Goal: Task Accomplishment & Management: Manage account settings

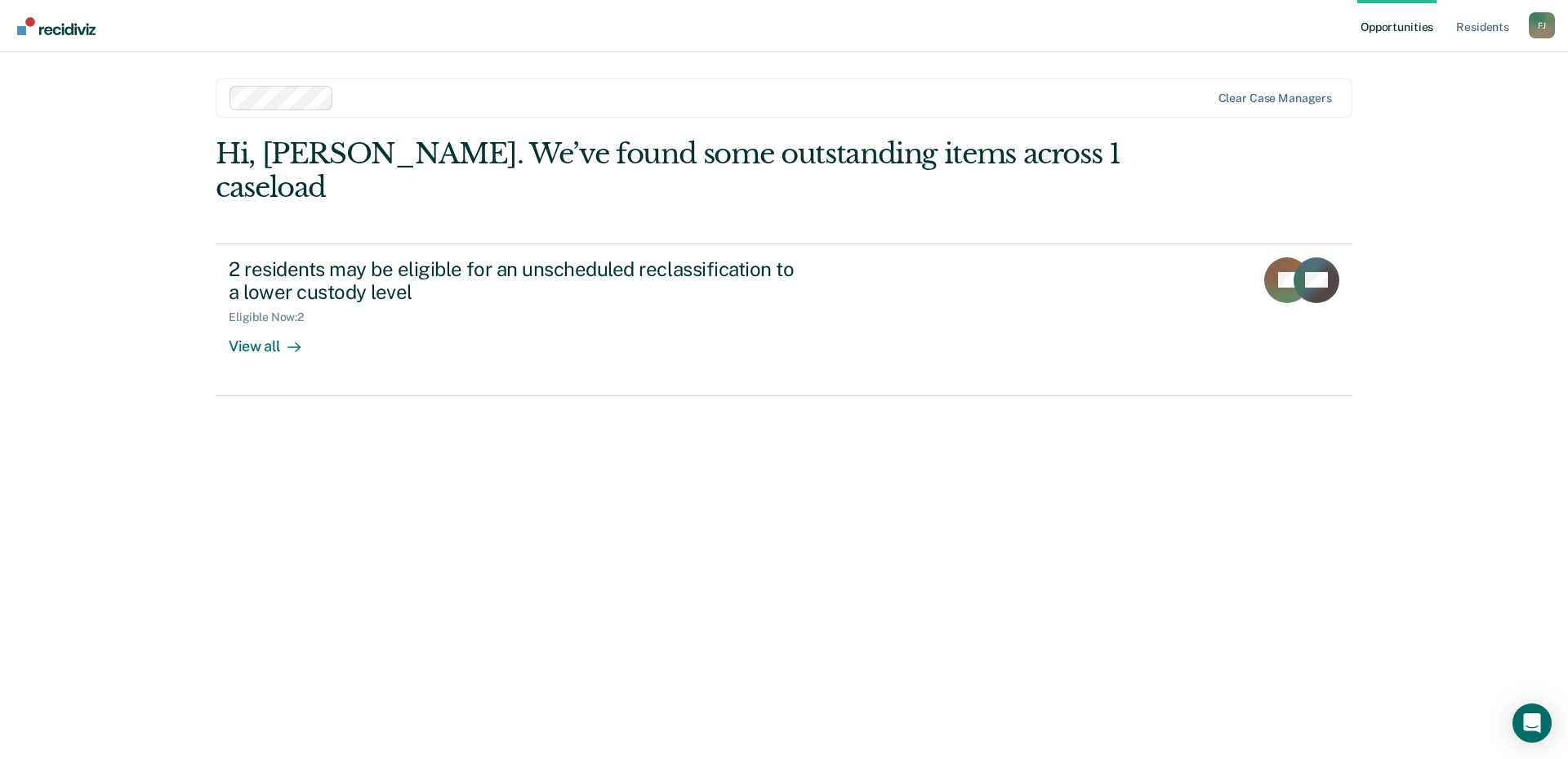
click at [146, 204] on div "Opportunities Resident s Fedorff, Joab F J Profile How it works Log Out Clear c…" at bounding box center [784, 379] width 1568 height 759
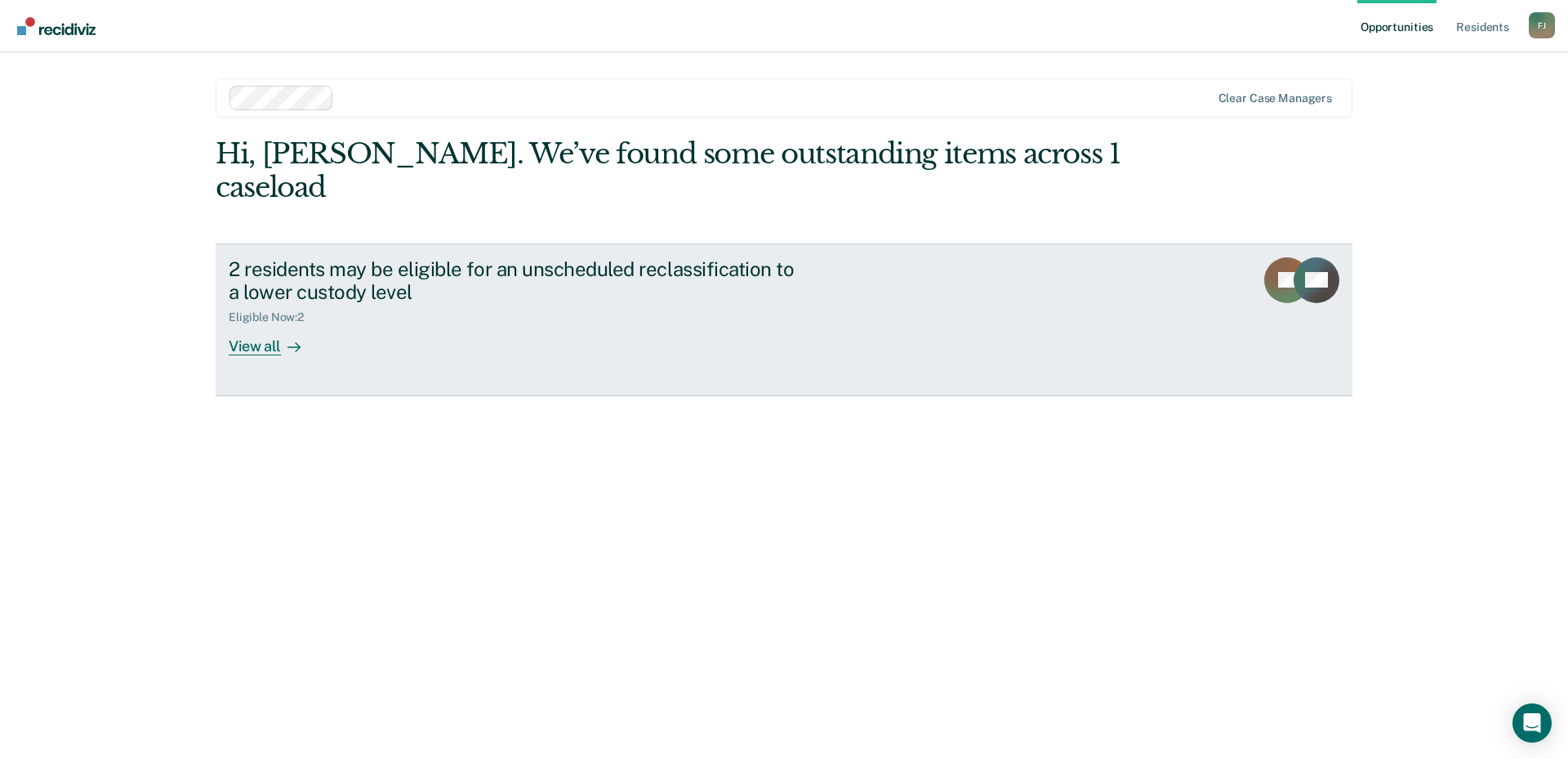
click at [260, 325] on div "View all" at bounding box center [275, 341] width 92 height 32
click at [252, 325] on div "View all" at bounding box center [275, 341] width 92 height 32
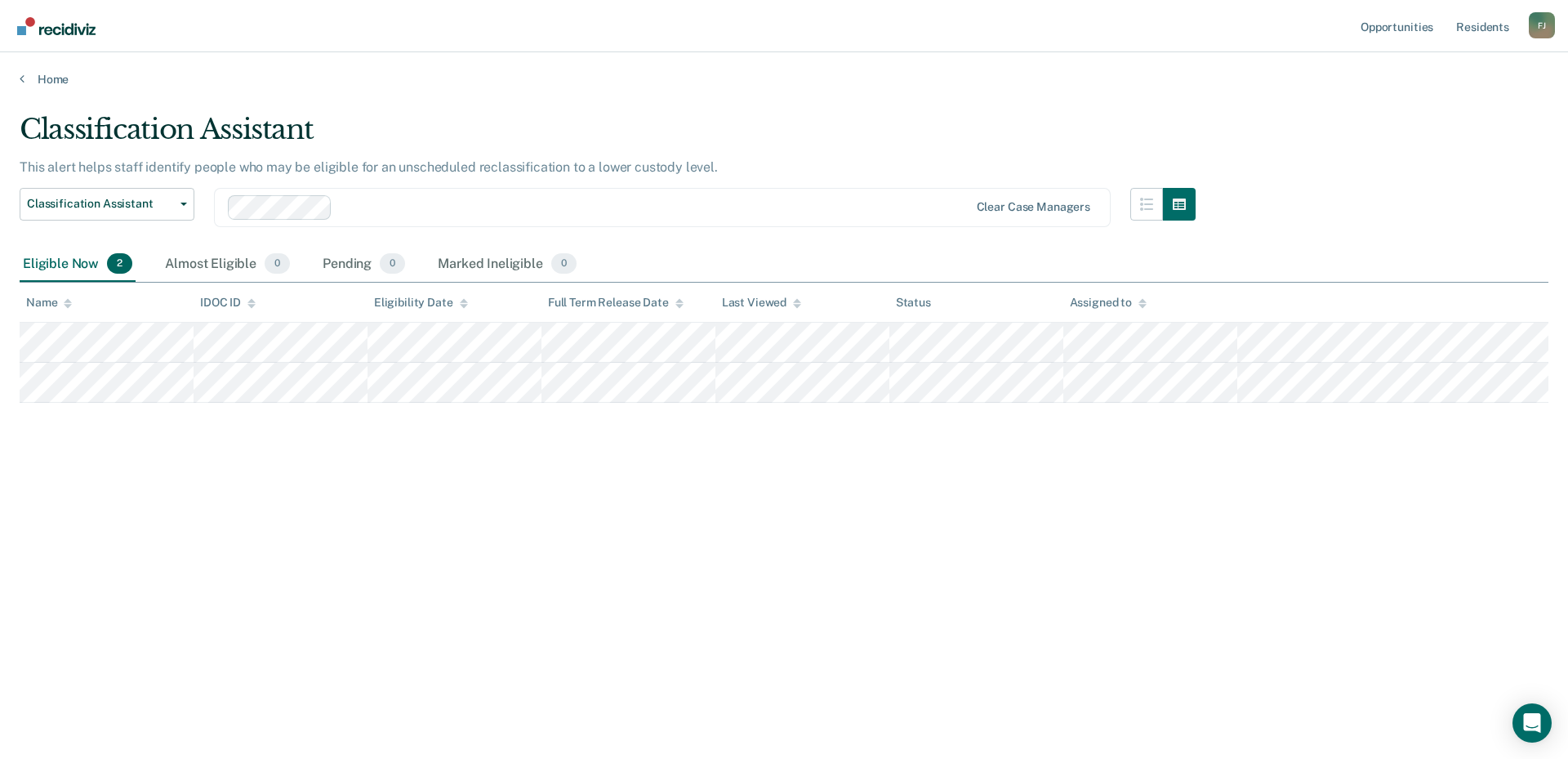
click at [1059, 45] on nav "Opportunities Resident s Fedorff, Joab F J Profile How it works Log Out" at bounding box center [784, 26] width 1568 height 53
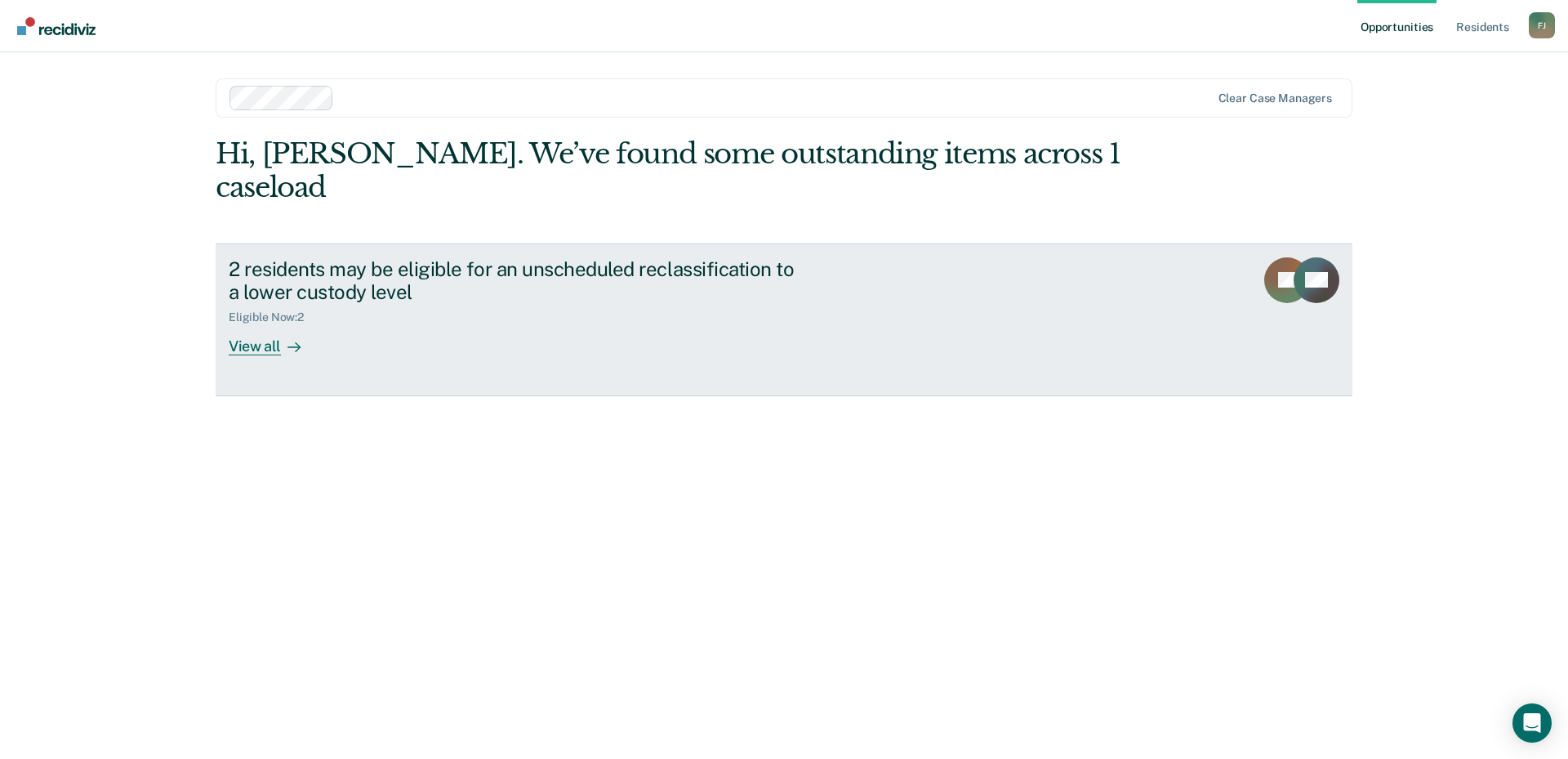
click at [261, 325] on div "View all" at bounding box center [275, 341] width 92 height 32
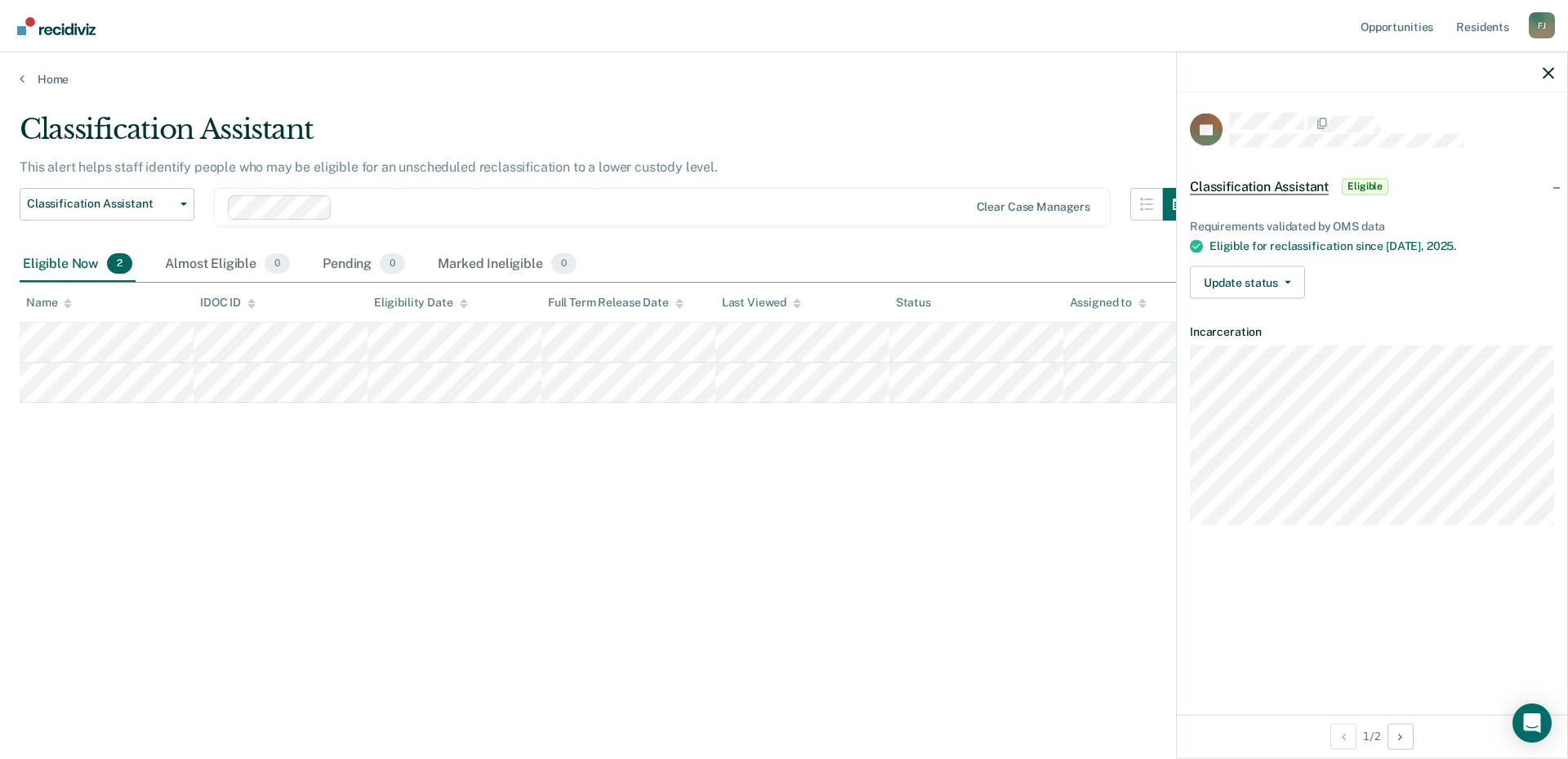
click at [1293, 186] on span "Classification Assistant" at bounding box center [1259, 186] width 139 height 17
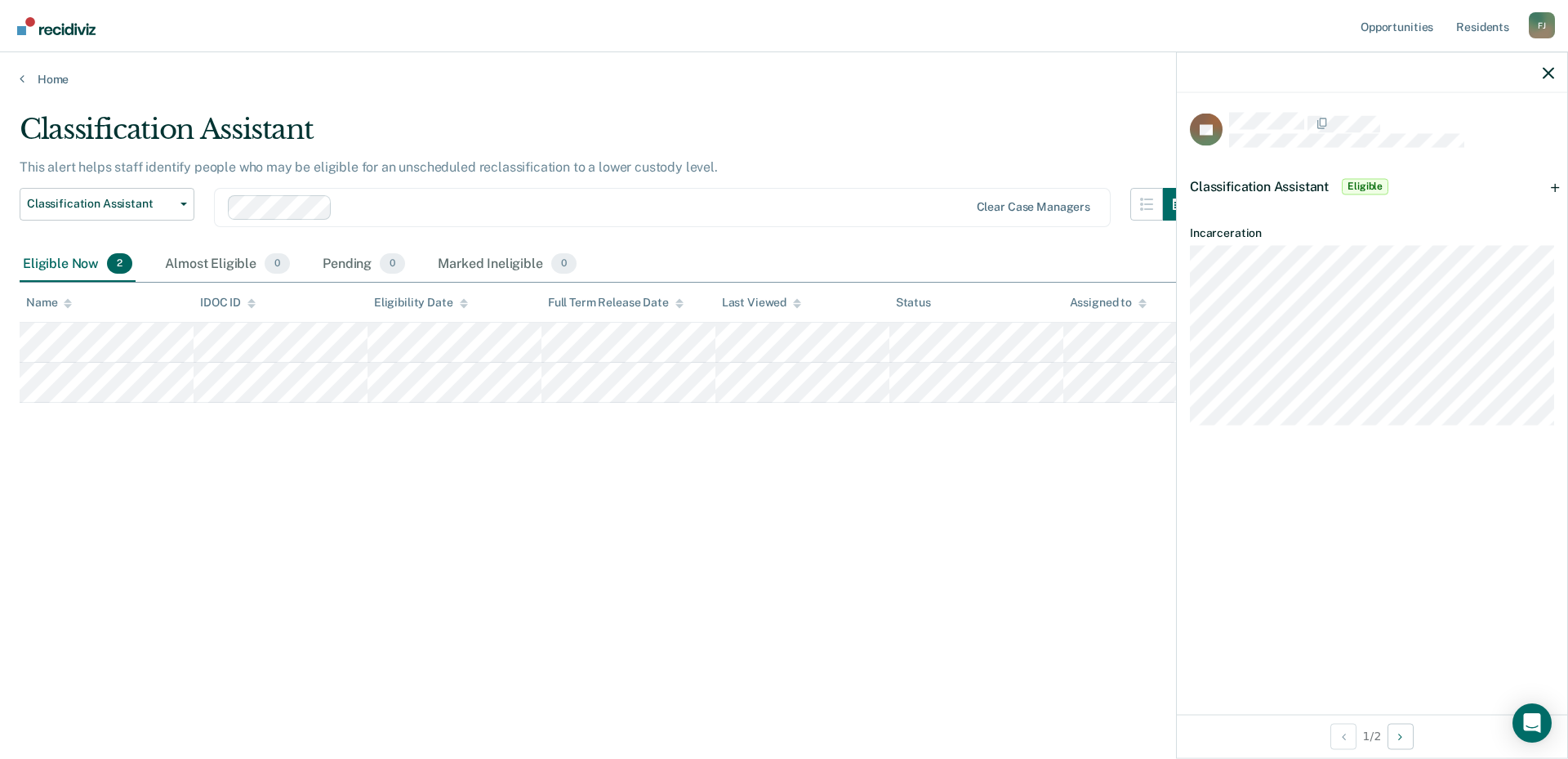
click at [1288, 185] on span "Classification Assistant" at bounding box center [1259, 185] width 139 height 16
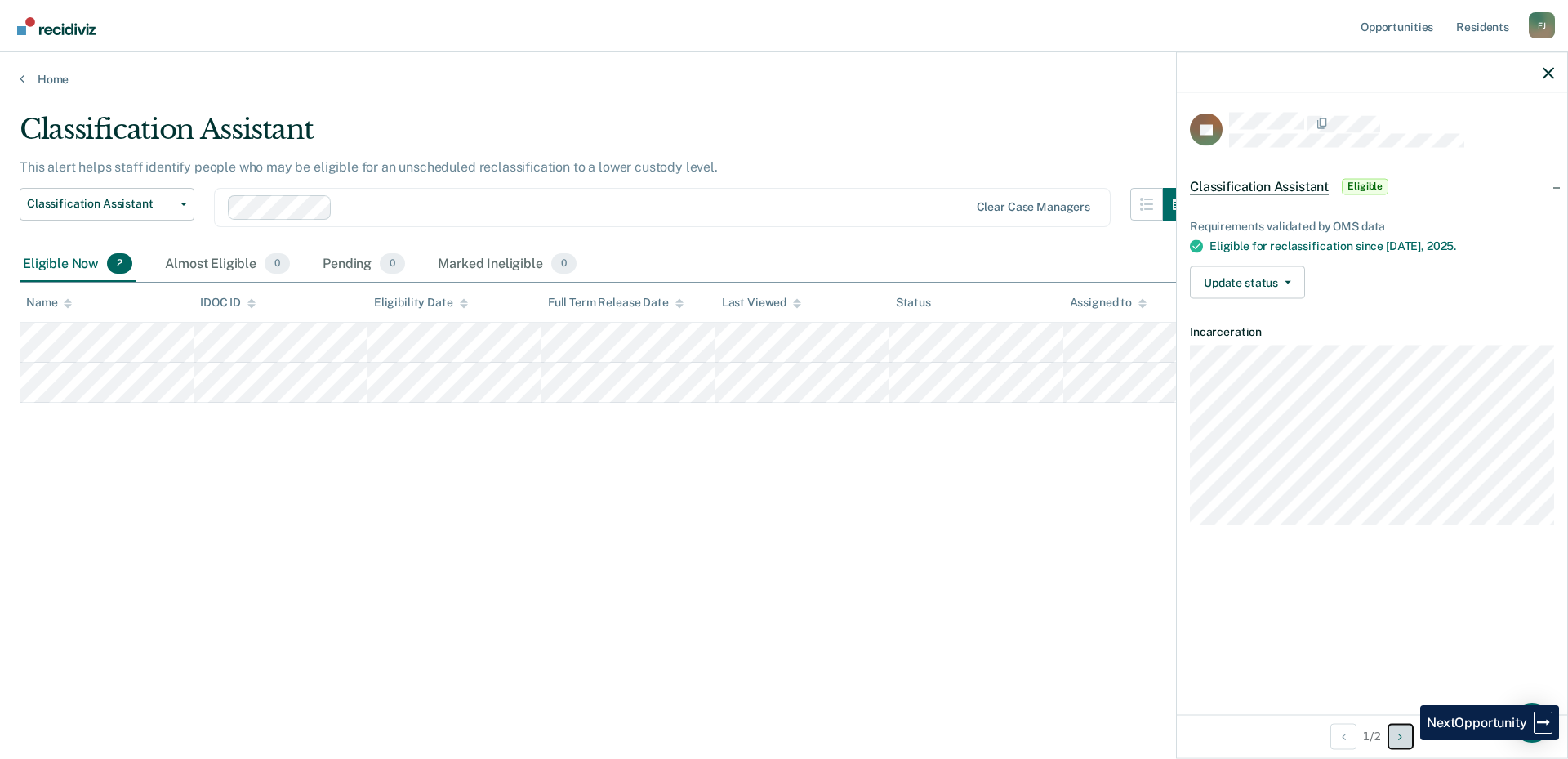
click at [1408, 741] on button "Next Opportunity" at bounding box center [1400, 736] width 26 height 26
click at [1281, 276] on button "Update status" at bounding box center [1248, 282] width 115 height 33
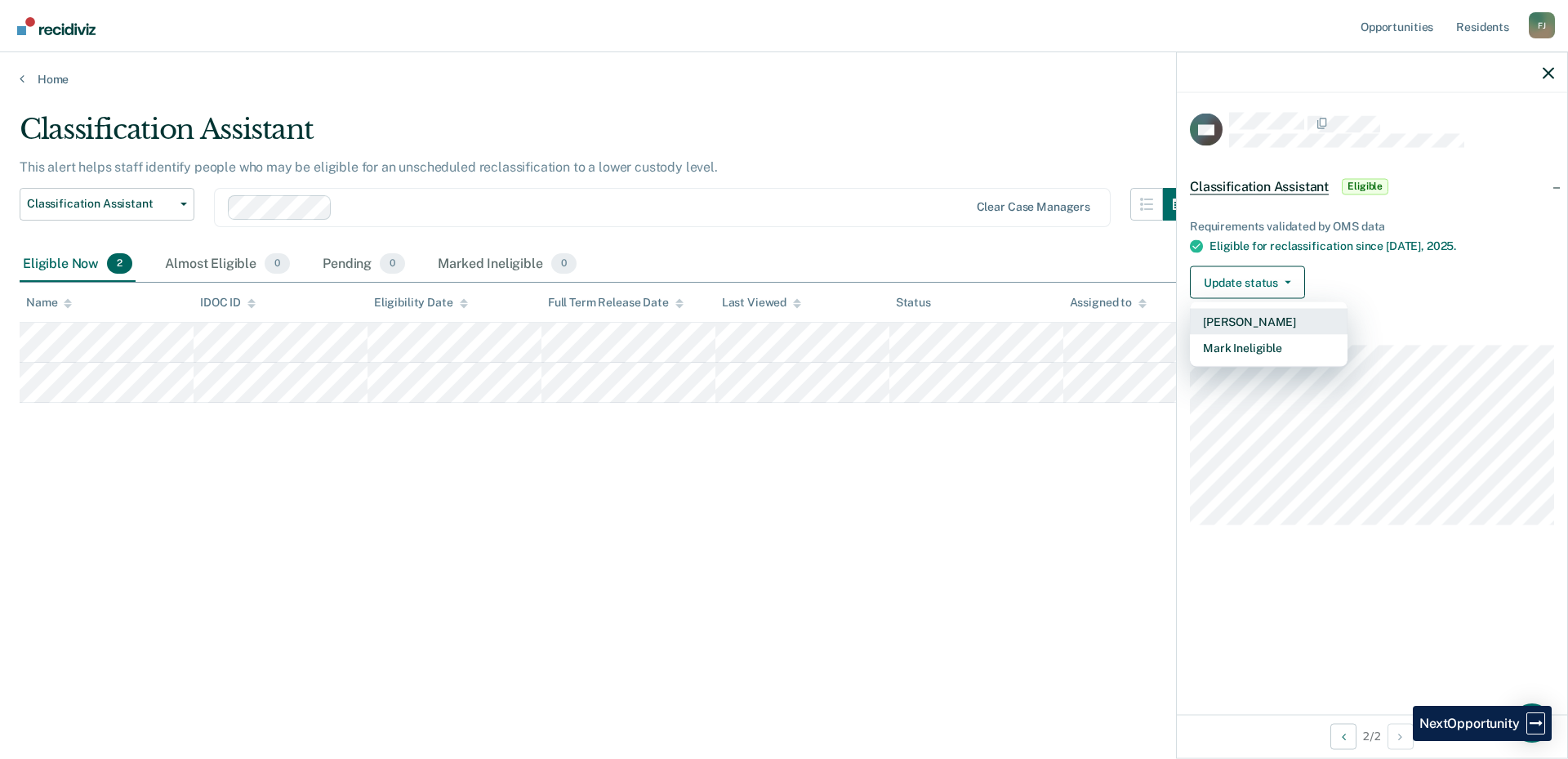
click at [1230, 321] on button "[PERSON_NAME]" at bounding box center [1268, 321] width 158 height 26
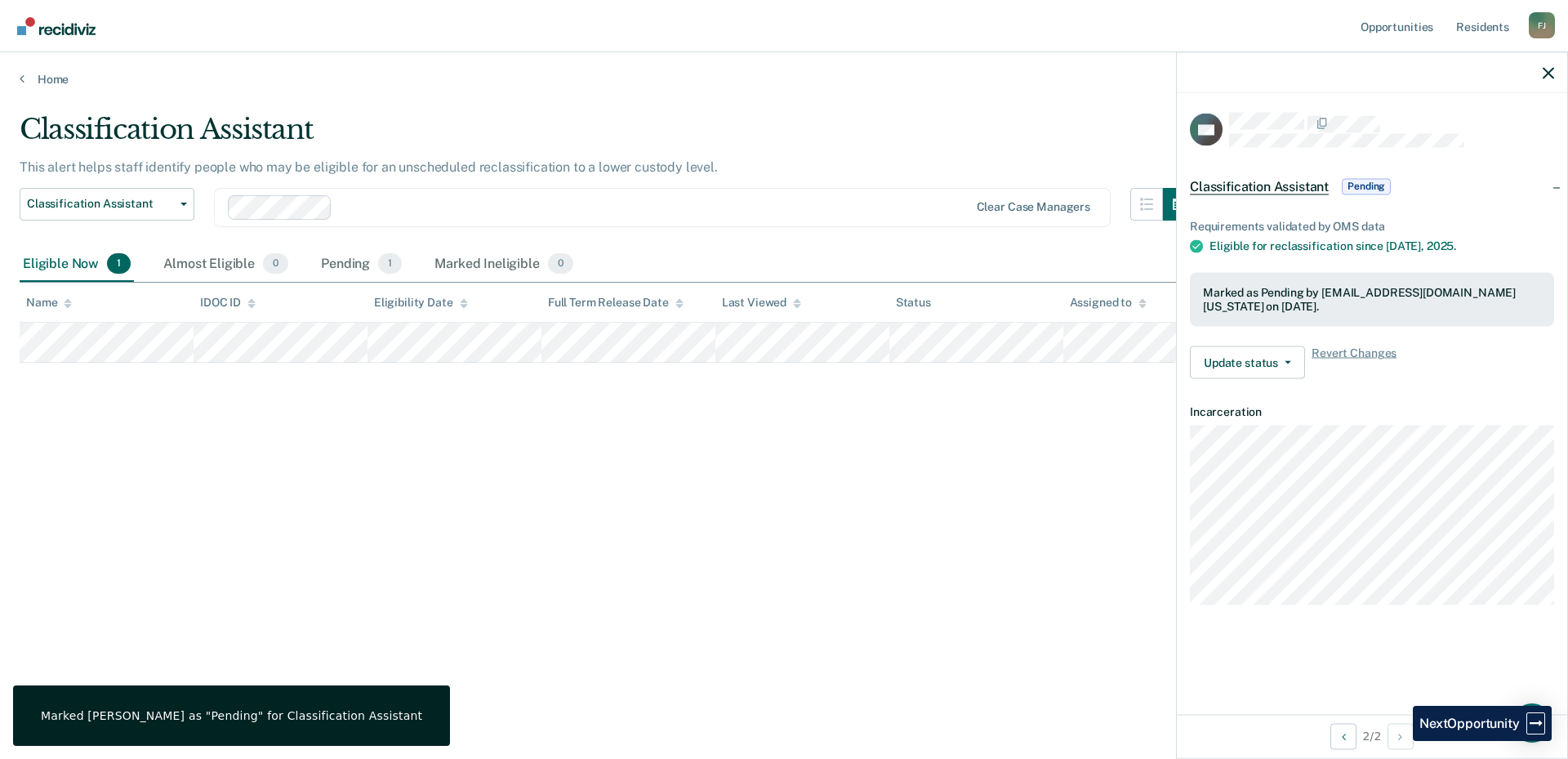
drag, startPoint x: 704, startPoint y: 662, endPoint x: 725, endPoint y: 650, distance: 24.2
click at [703, 662] on div "Classification Assistant This alert helps staff identify people who may be elig…" at bounding box center [784, 401] width 1529 height 576
drag, startPoint x: 936, startPoint y: 543, endPoint x: 1005, endPoint y: 484, distance: 90.8
click at [938, 540] on div "Classification Assistant This alert helps staff identify people who may be elig…" at bounding box center [784, 374] width 1529 height 524
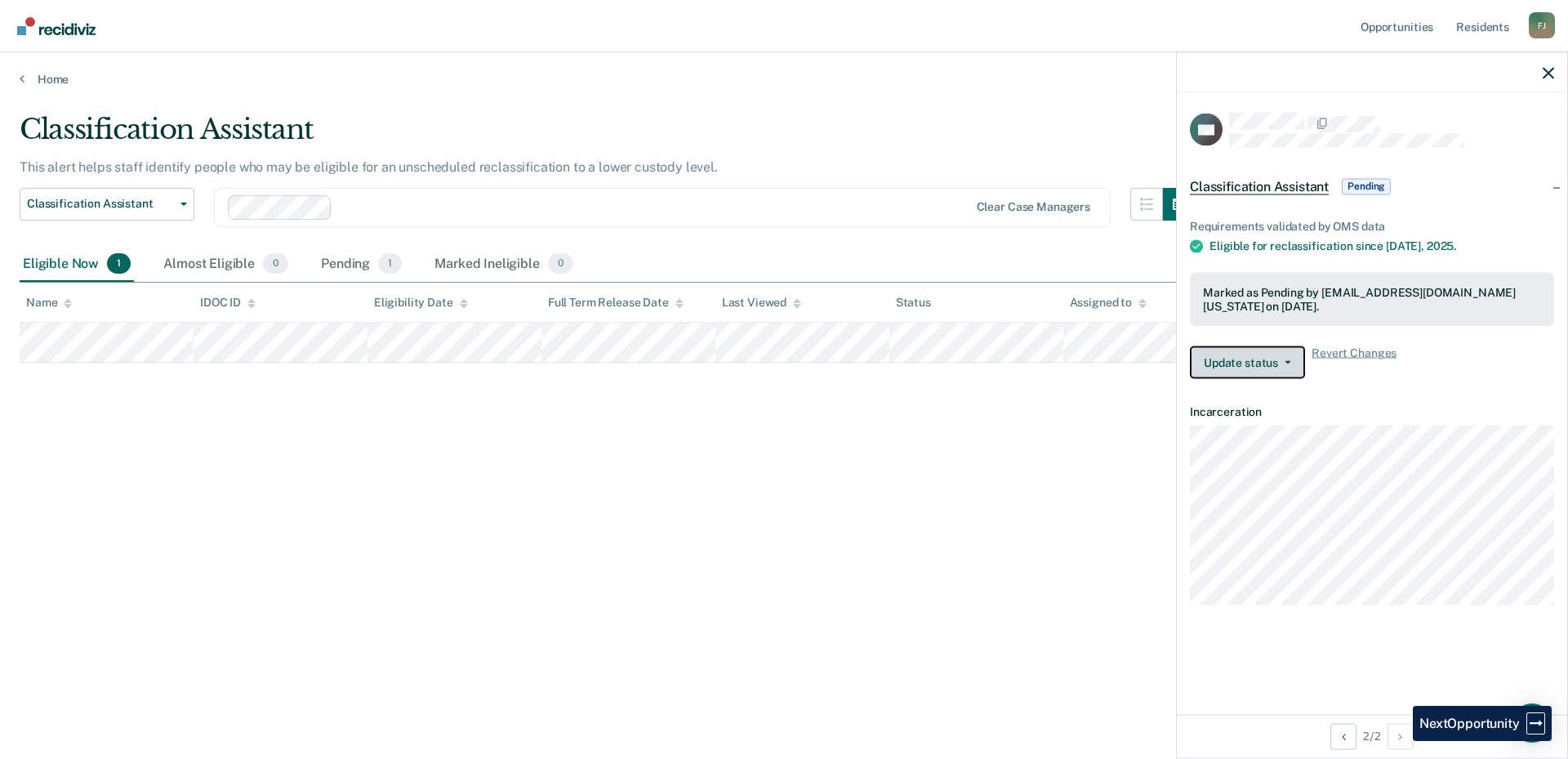
click at [1285, 361] on icon "button" at bounding box center [1288, 362] width 7 height 3
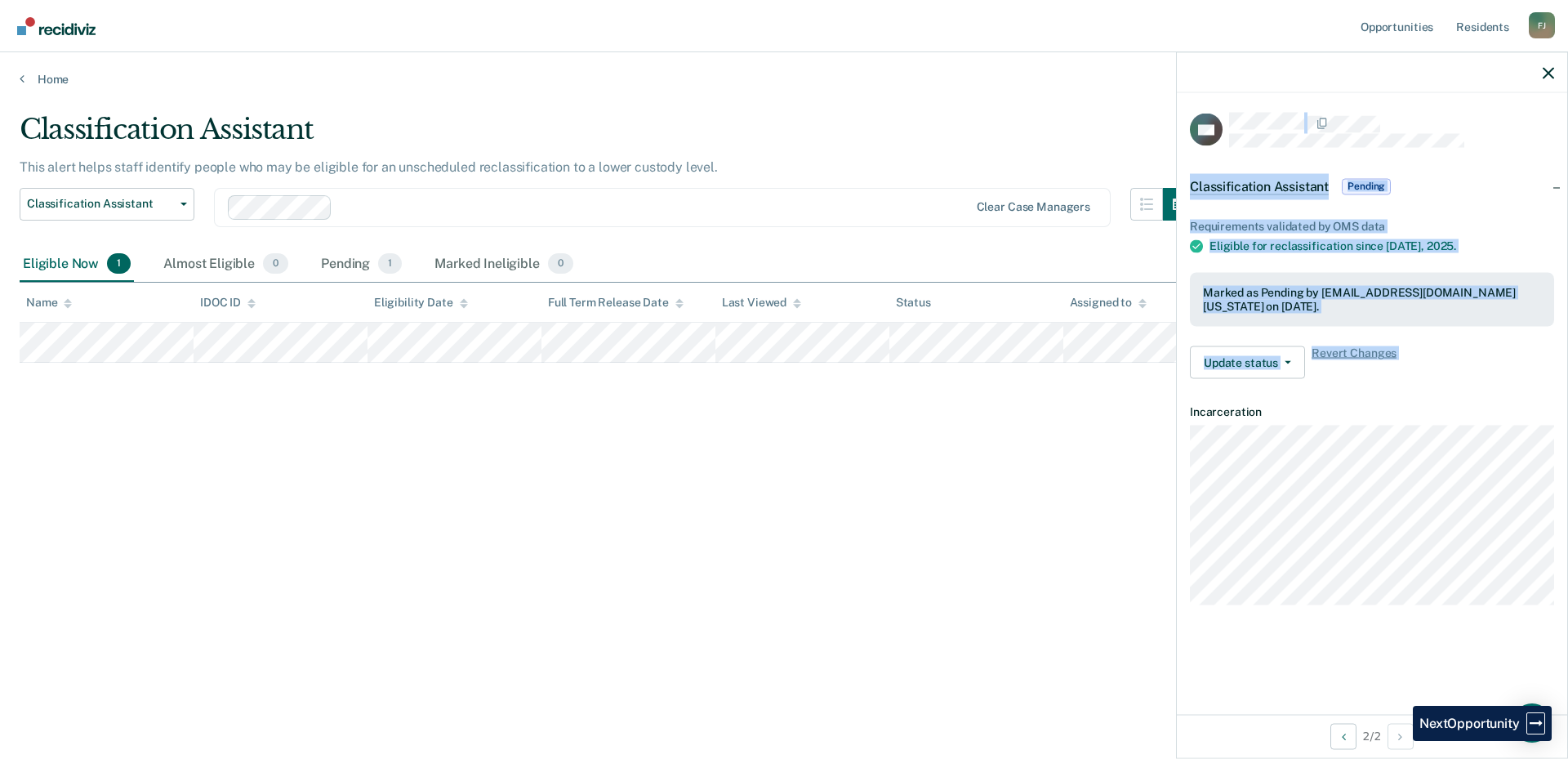
click at [1165, 395] on body "Looks like you’re using Internet Explorer 11. For faster loading and a better e…" at bounding box center [784, 379] width 1568 height 759
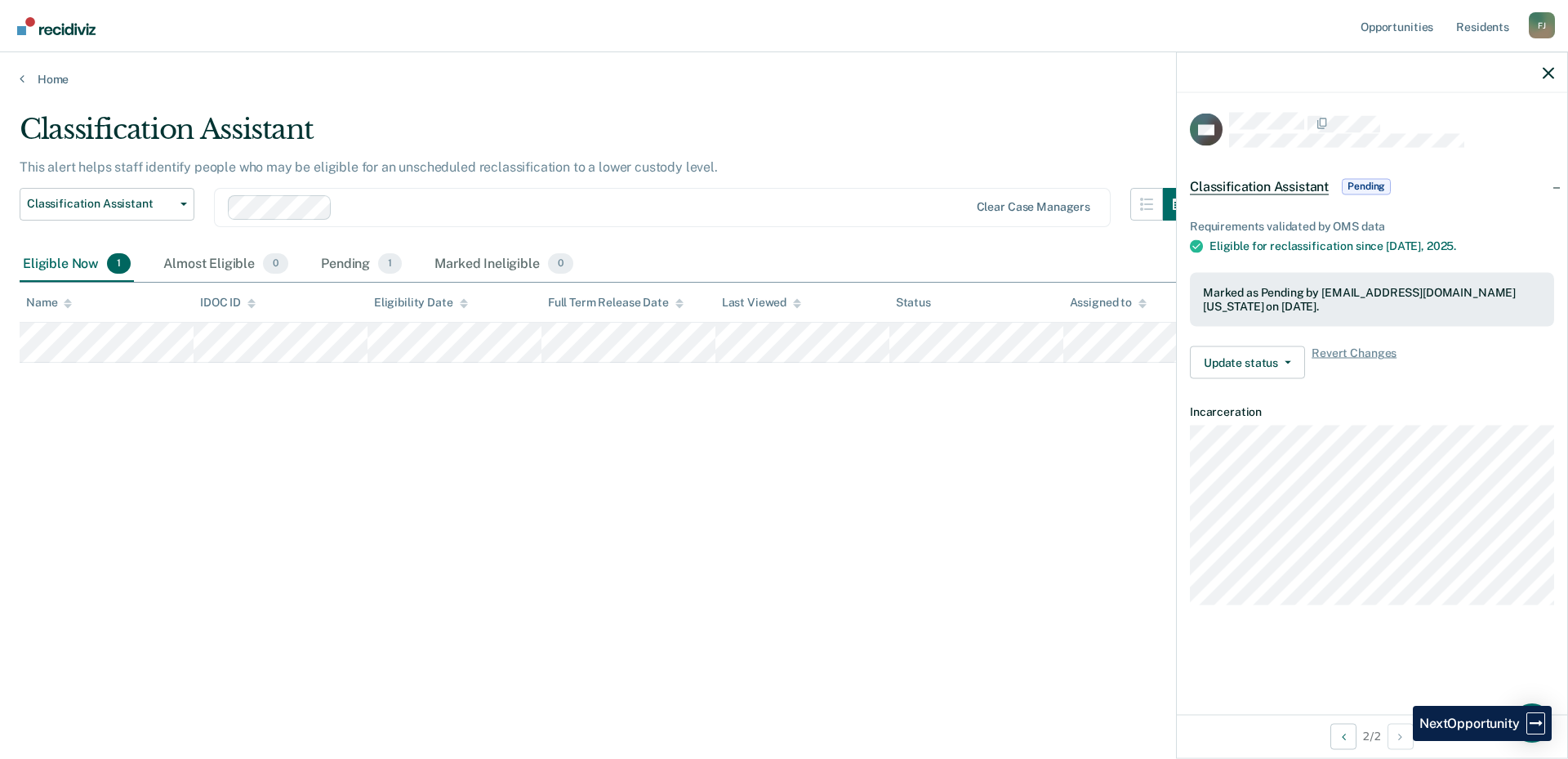
click at [1023, 423] on div "Classification Assistant This alert helps staff identify people who may be elig…" at bounding box center [784, 374] width 1529 height 524
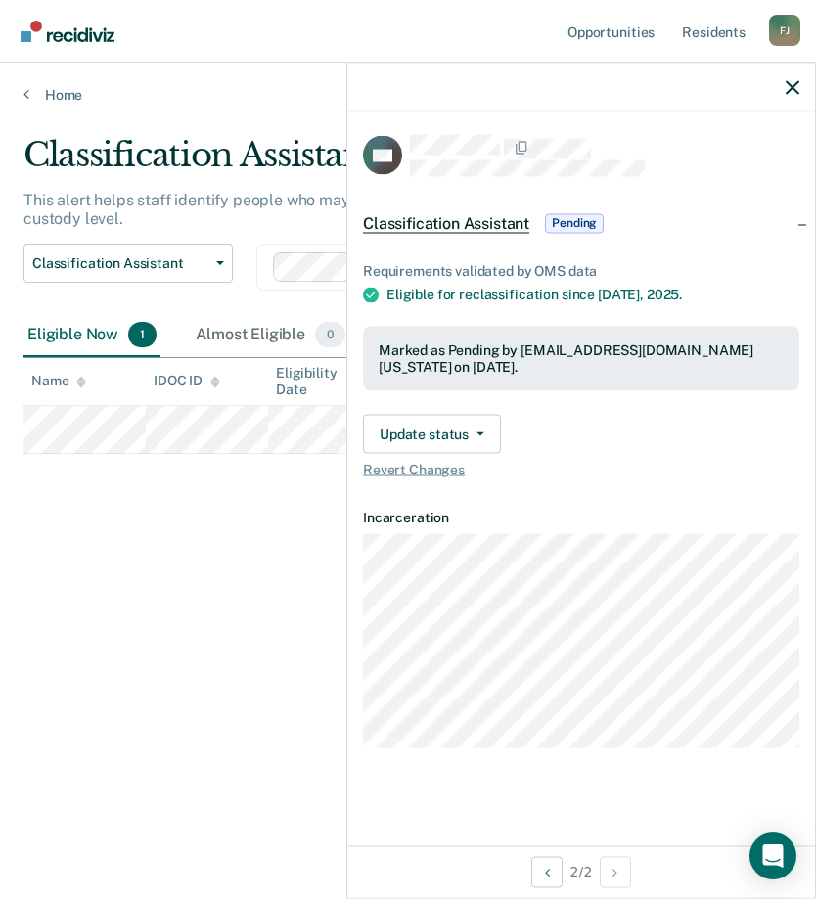
drag, startPoint x: 112, startPoint y: 651, endPoint x: 187, endPoint y: 296, distance: 363.2
click at [112, 646] on div "Classification Assistant This alert helps staff identify people who may be elig…" at bounding box center [407, 444] width 769 height 618
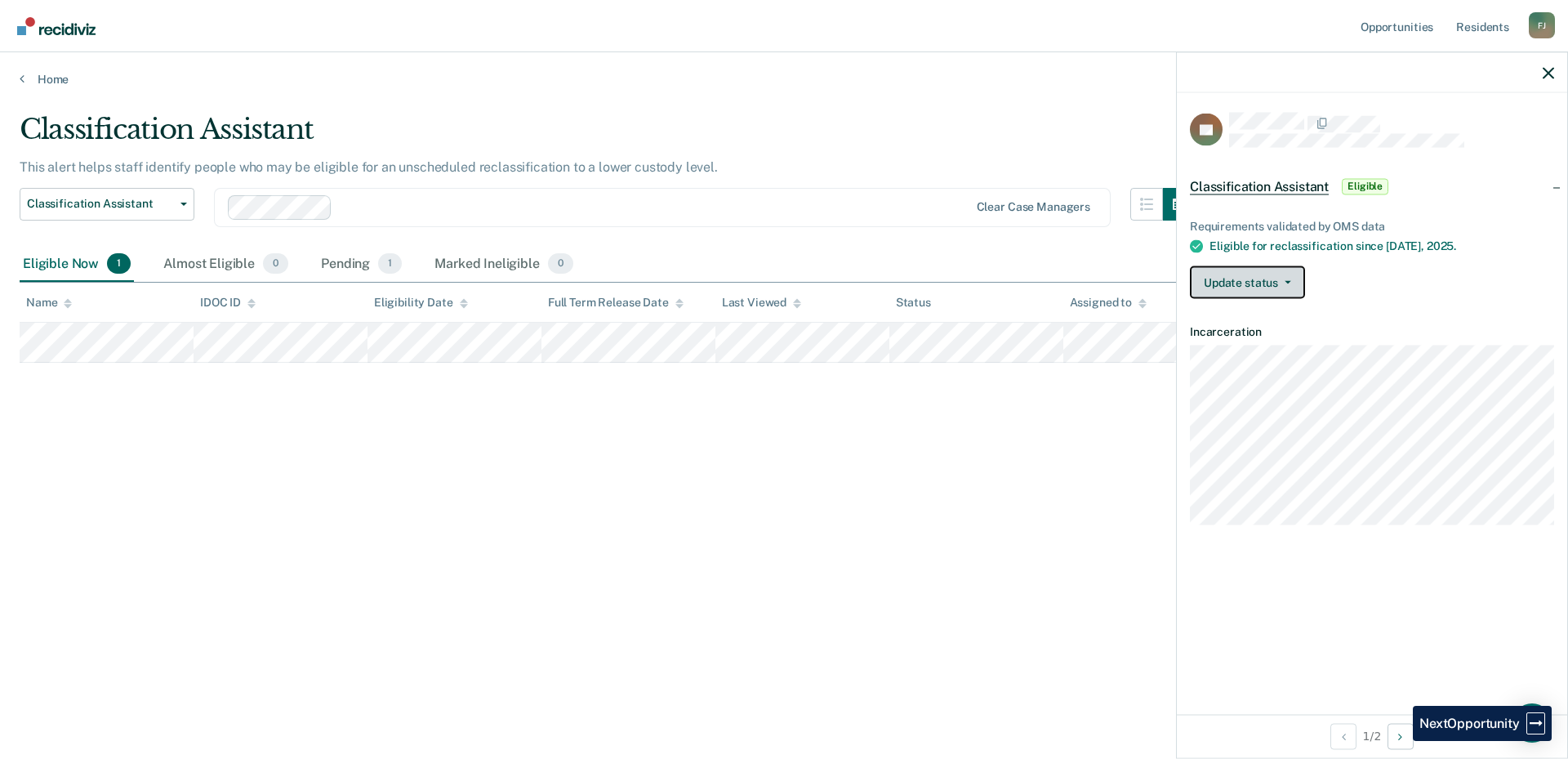
click at [1282, 276] on button "Update status" at bounding box center [1248, 282] width 115 height 33
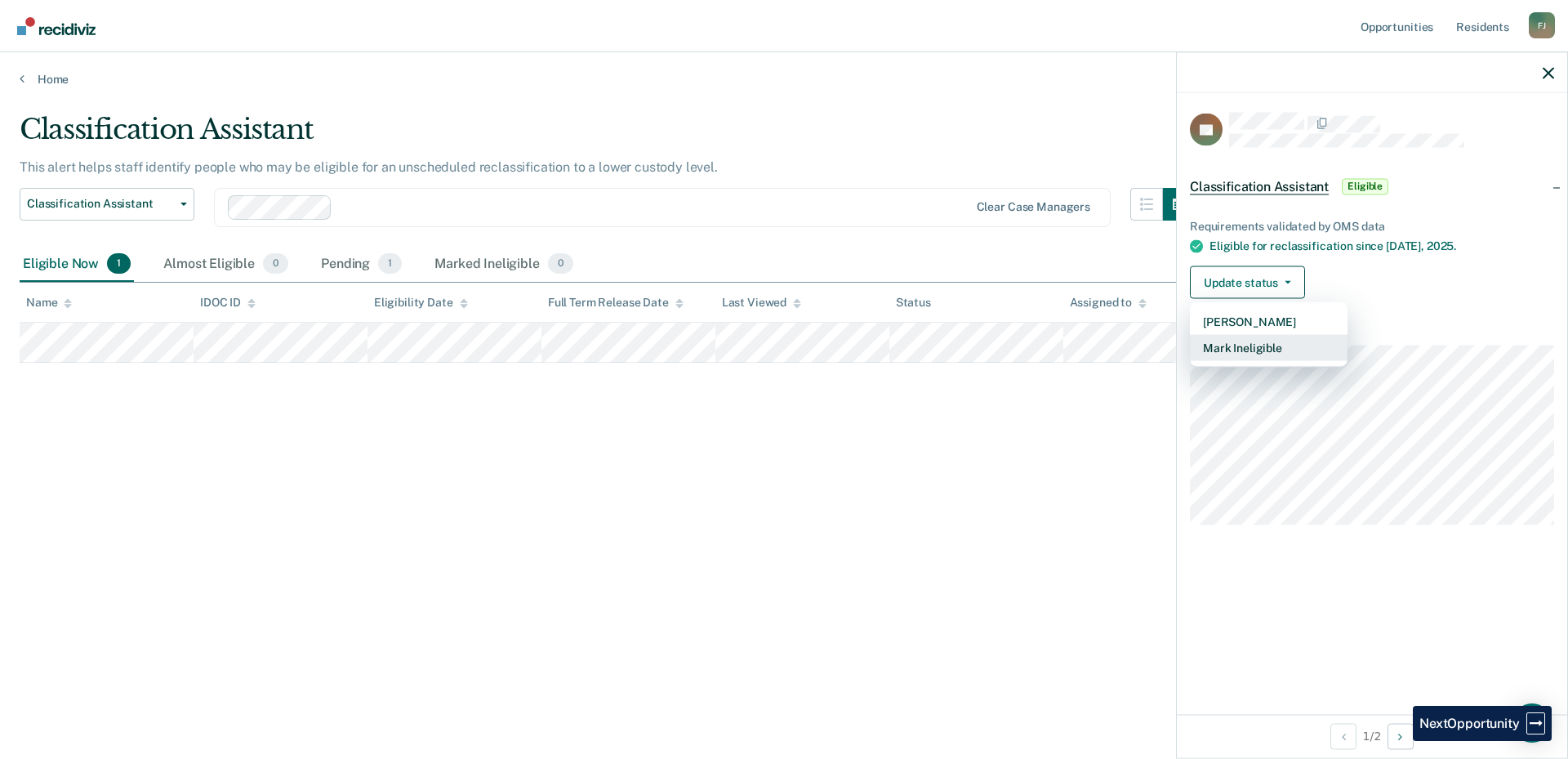
click at [1225, 342] on button "Mark Ineligible" at bounding box center [1268, 347] width 158 height 26
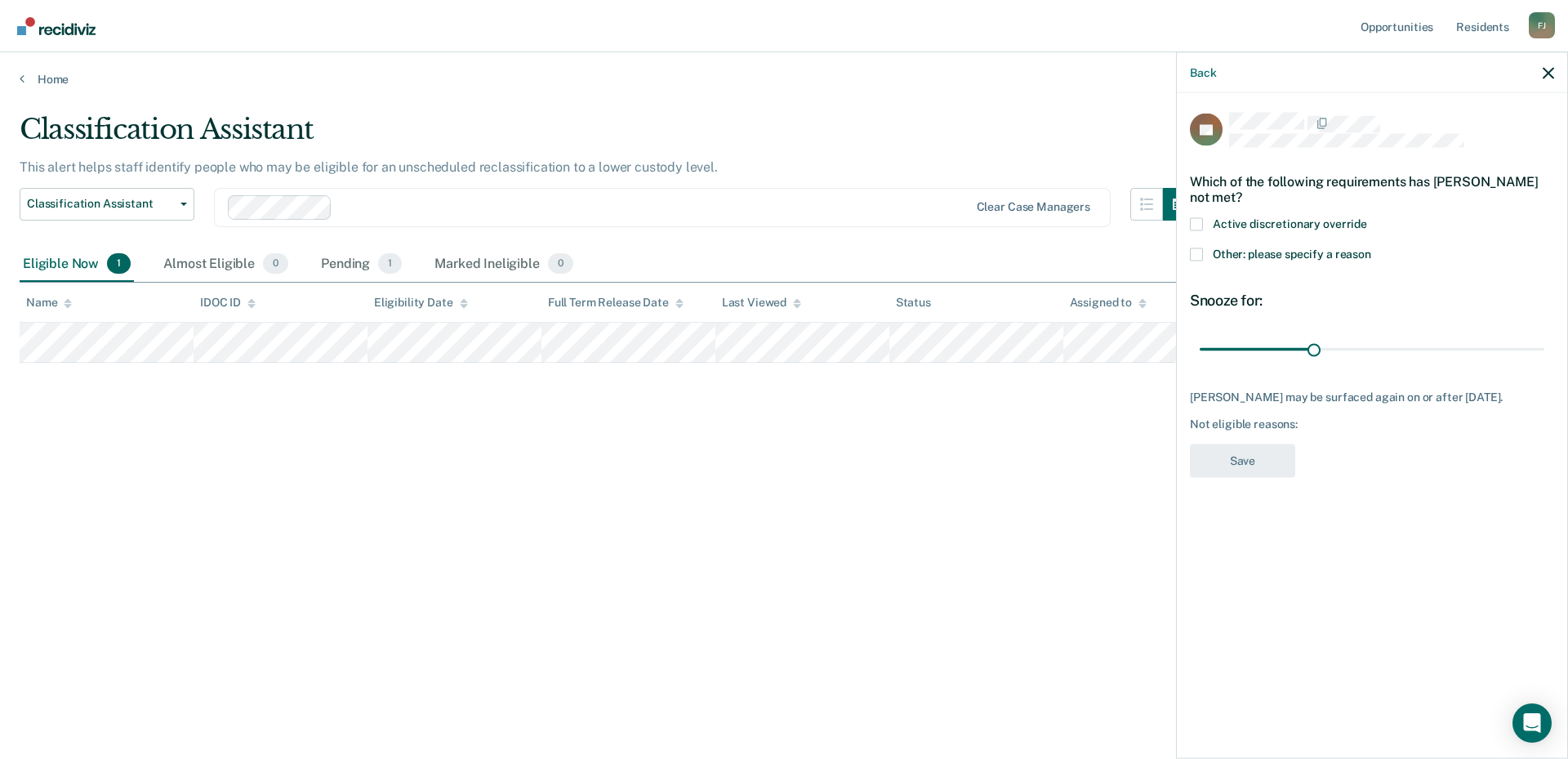
click at [1329, 392] on div "[PERSON_NAME] may be surfaced again on or after [DATE]." at bounding box center [1372, 397] width 365 height 14
click at [1196, 253] on span at bounding box center [1197, 255] width 13 height 13
click at [1371, 248] on input "Other: please specify a reason" at bounding box center [1371, 248] width 0 height 0
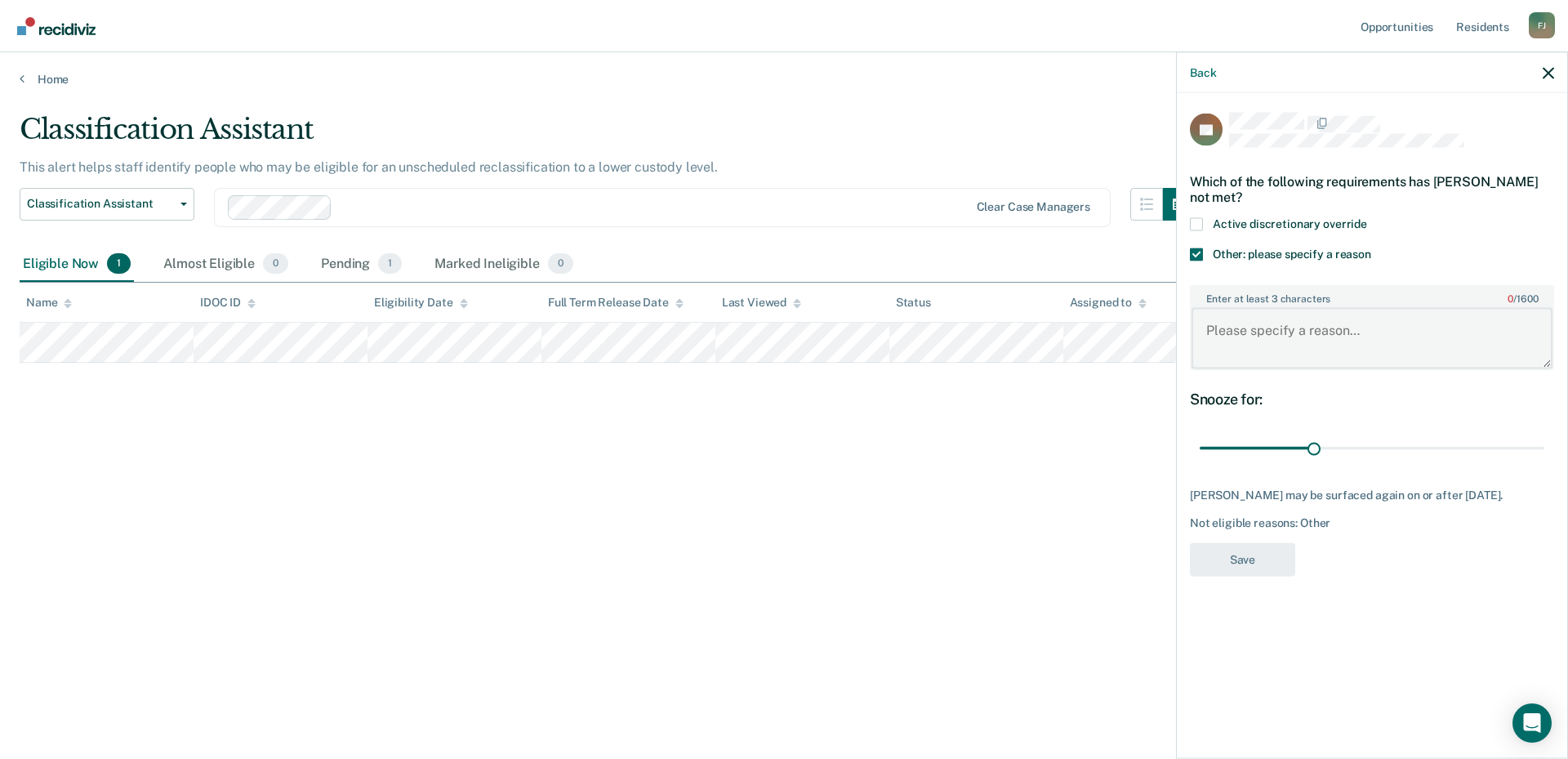
click at [1249, 339] on textarea "Enter at least 3 characters 0 / 1600" at bounding box center [1372, 338] width 361 height 60
type textarea "Completed on [DATE] in [GEOGRAPHIC_DATA]."
click at [1238, 557] on button "Save" at bounding box center [1243, 559] width 105 height 33
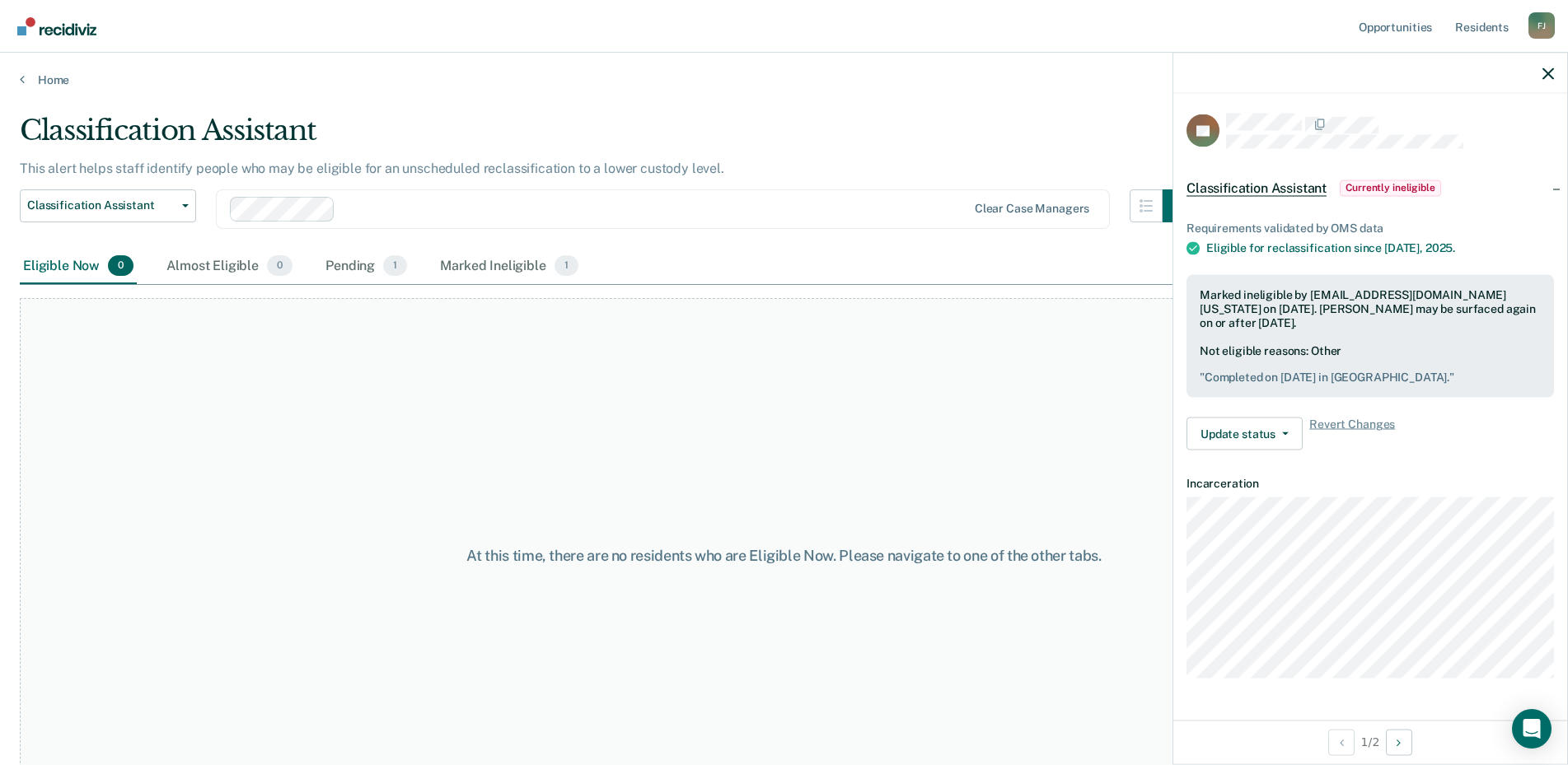
drag, startPoint x: 848, startPoint y: 204, endPoint x: 873, endPoint y: 183, distance: 32.6
click at [851, 201] on div at bounding box center [654, 209] width 625 height 19
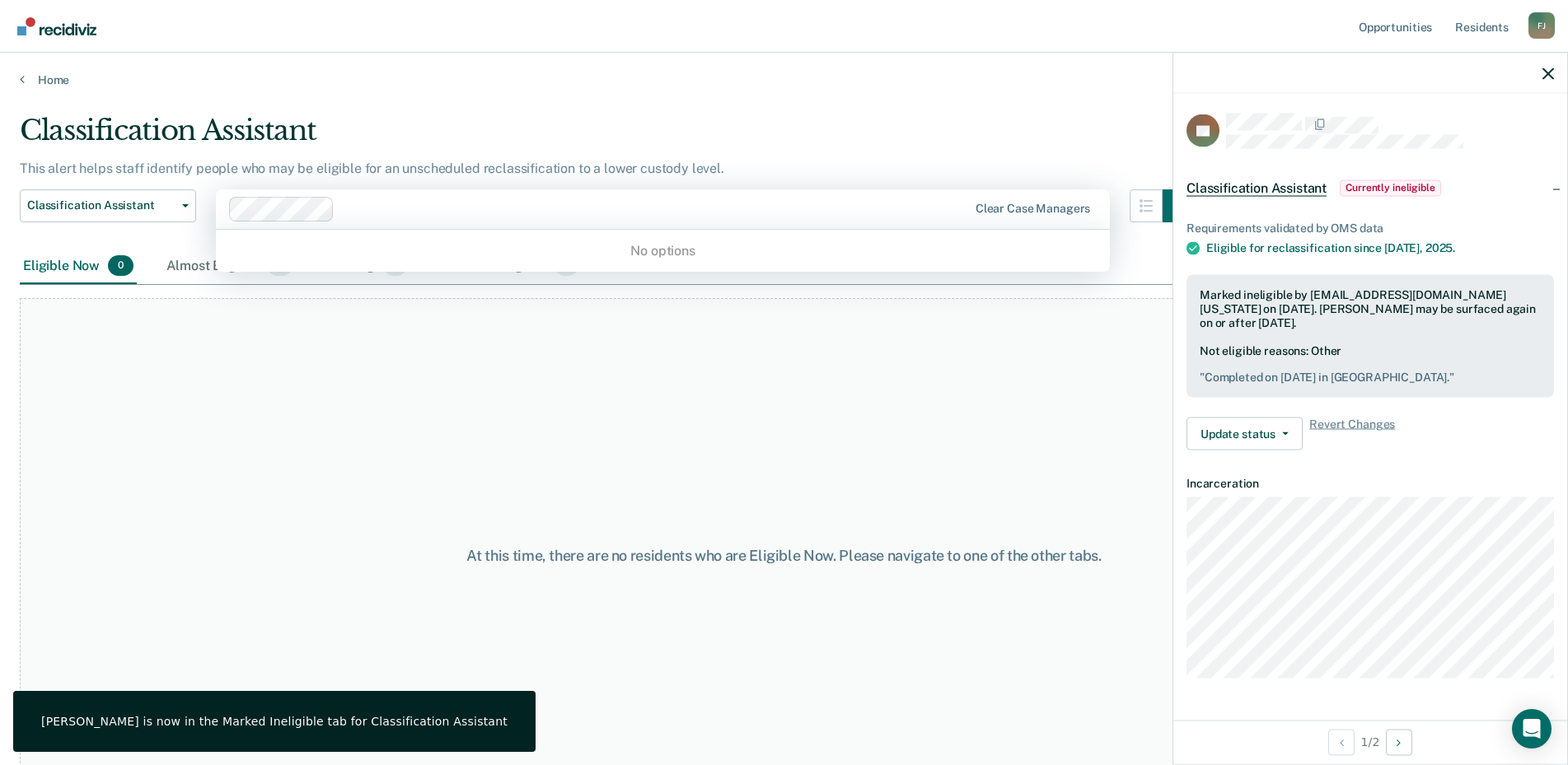
click at [869, 110] on main "Classification Assistant This alert helps staff identify people who may be elig…" at bounding box center [784, 424] width 1568 height 673
